Goal: Check status: Check status

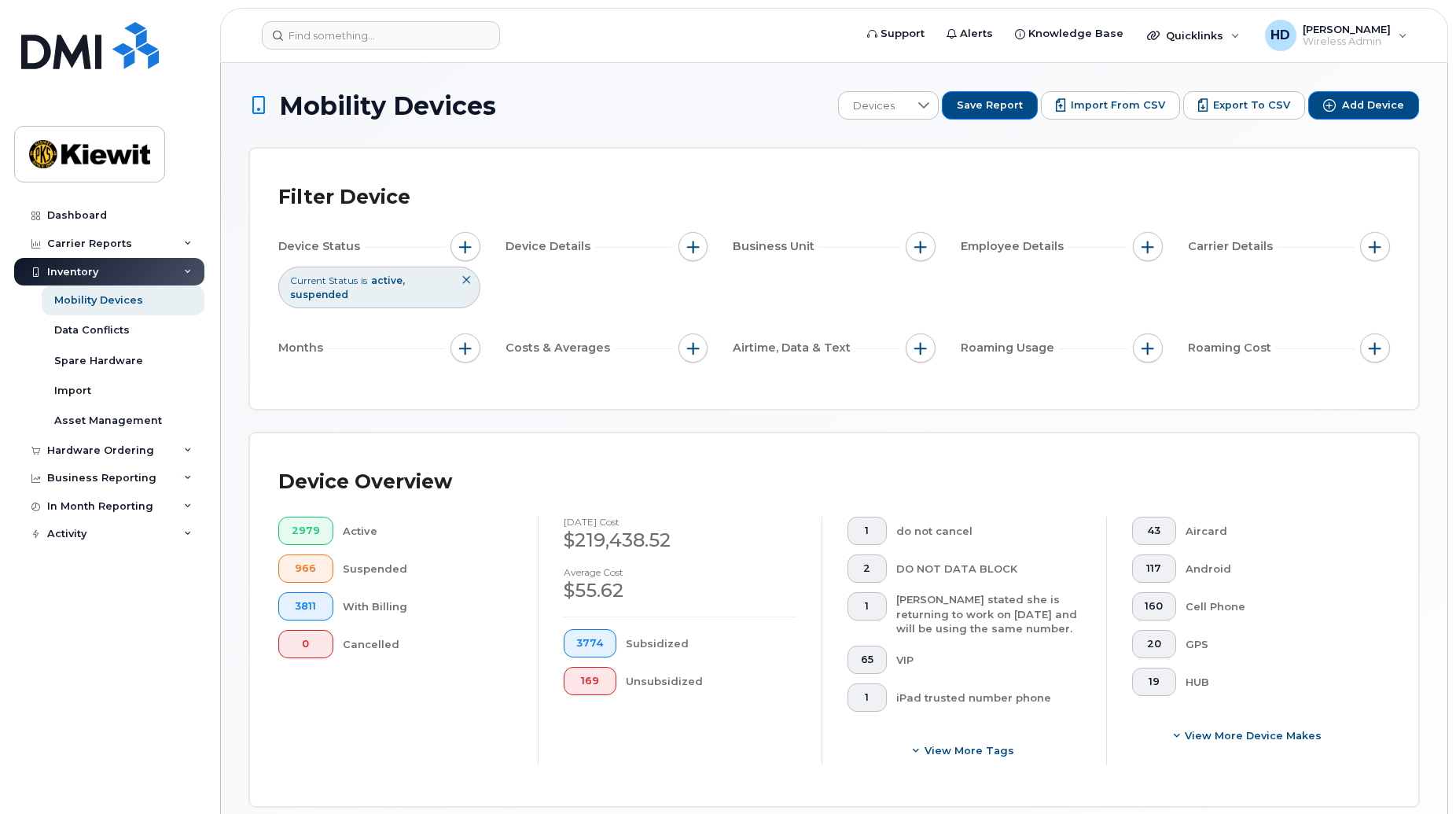
scroll to position [313, 0]
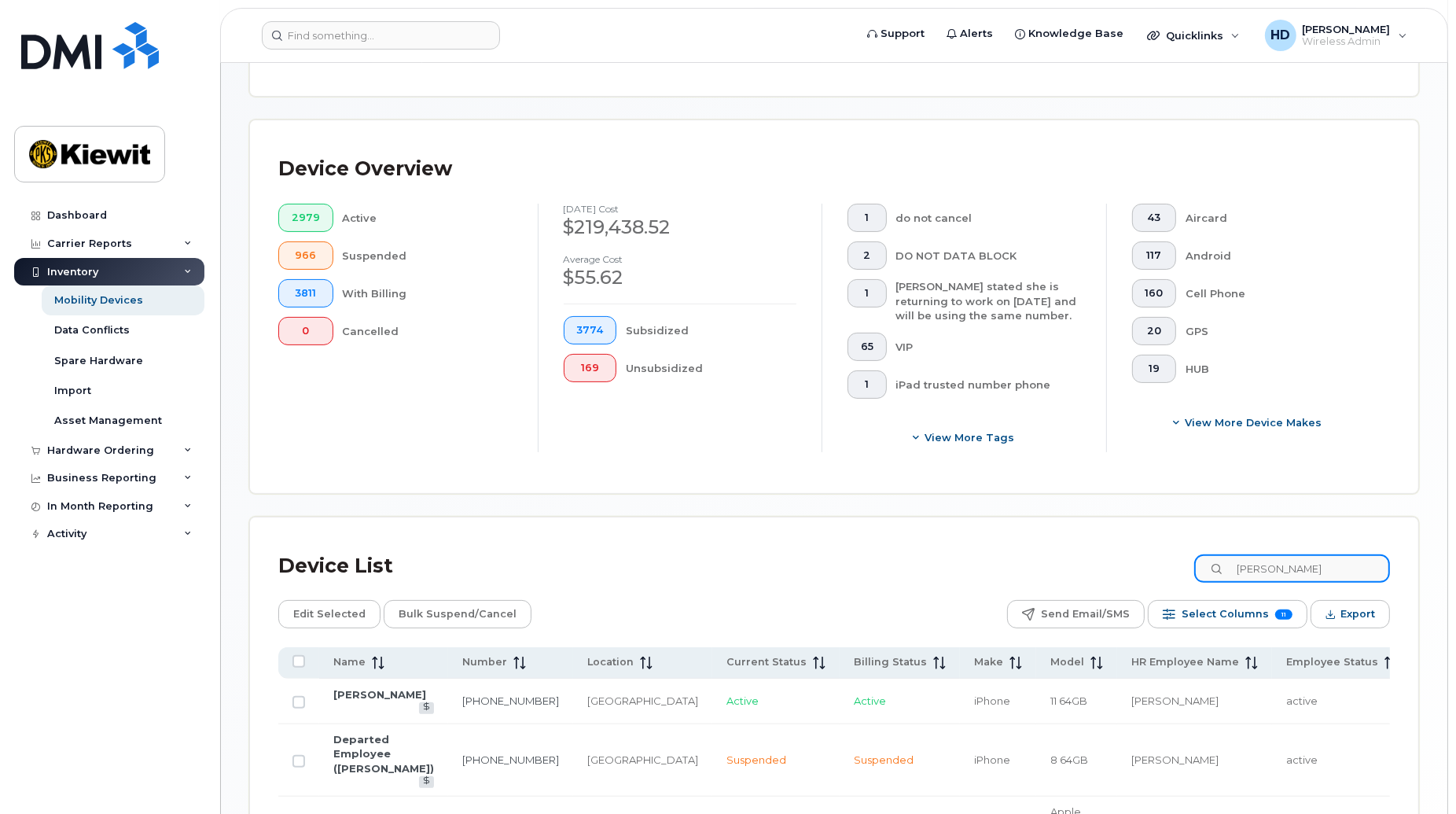
drag, startPoint x: 1343, startPoint y: 560, endPoint x: 1185, endPoint y: 563, distance: 158.0
click at [1185, 563] on div "Device List guillaume" at bounding box center [834, 566] width 1112 height 41
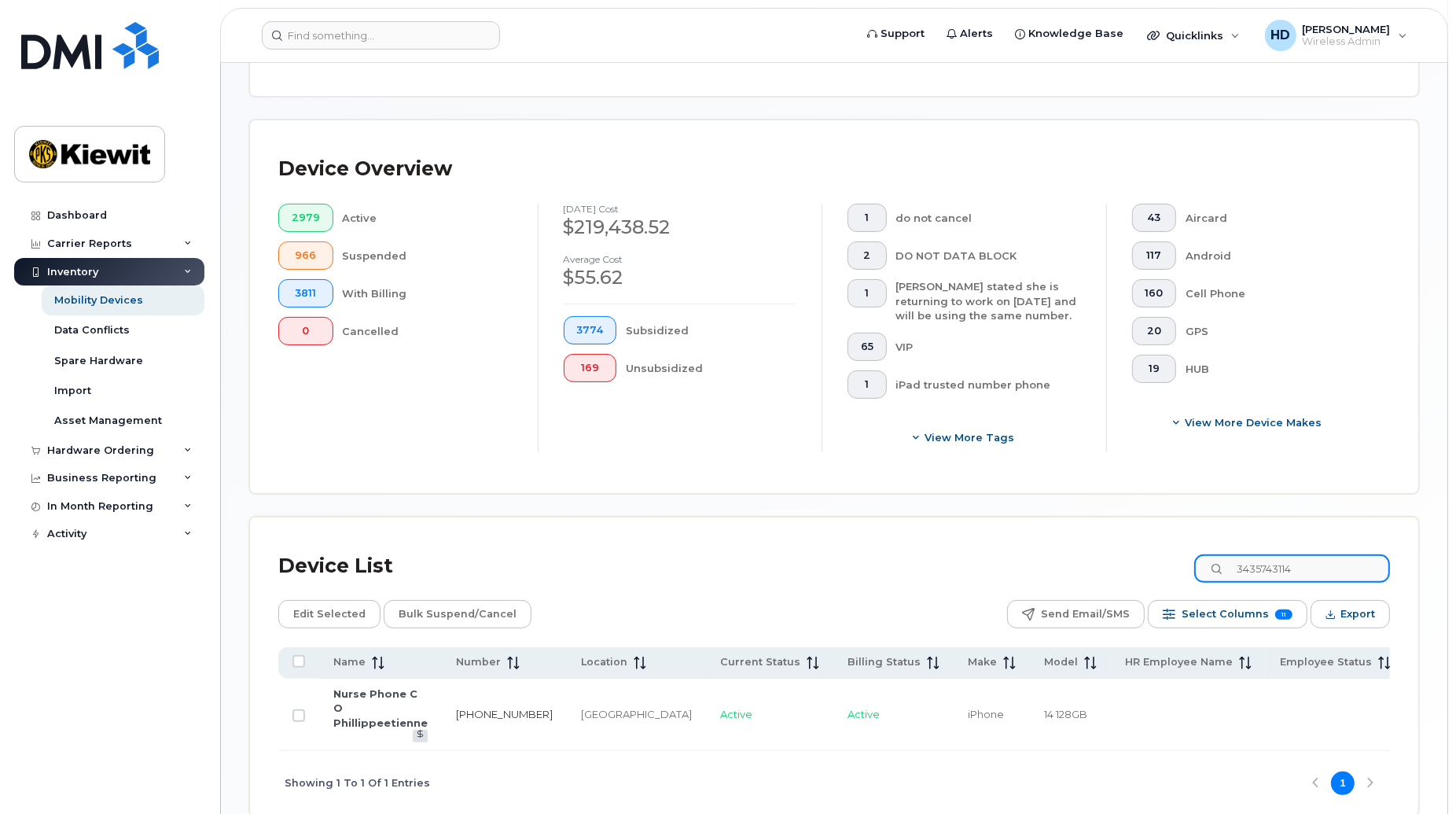
type input "3435743114"
click at [467, 708] on link "343-574-3114" at bounding box center [505, 714] width 97 height 12
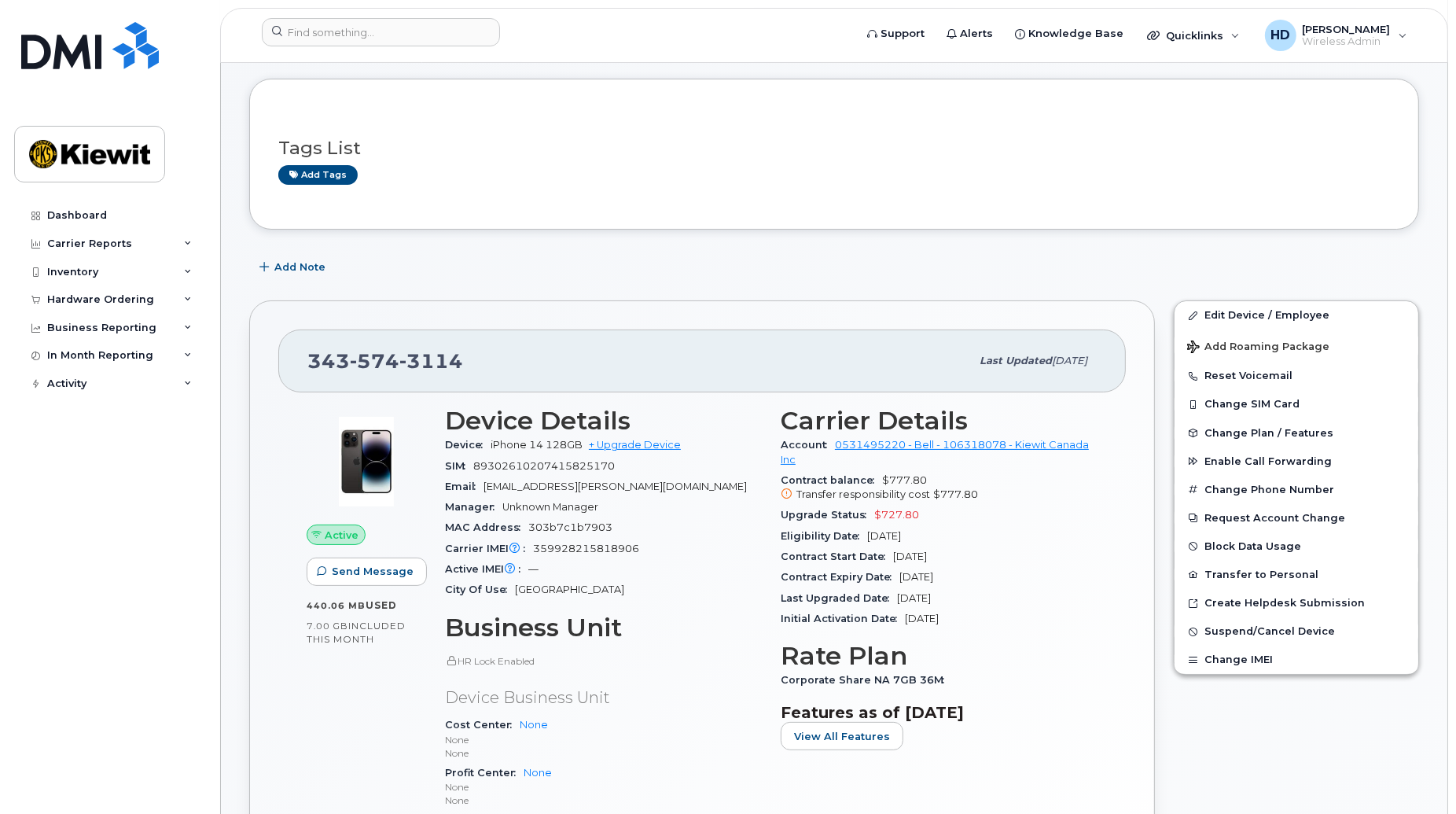
scroll to position [217, 0]
